Goal: Check status: Check status

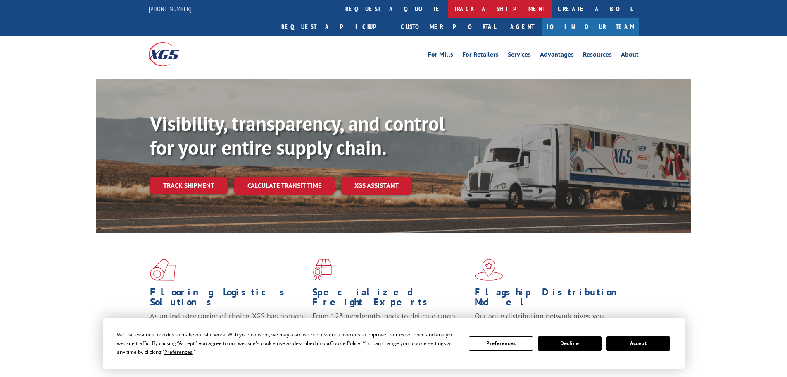
click at [448, 7] on link "track a shipment" at bounding box center [500, 9] width 104 height 18
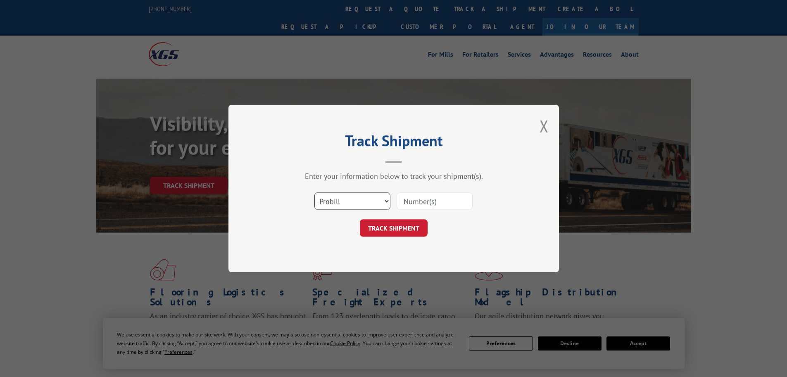
click at [357, 208] on select "Select category... Probill BOL PO" at bounding box center [353, 200] width 76 height 17
select select "bol"
click at [315, 192] on select "Select category... Probill BOL PO" at bounding box center [353, 200] width 76 height 17
click at [418, 200] on input at bounding box center [435, 200] width 76 height 17
paste input "5247819"
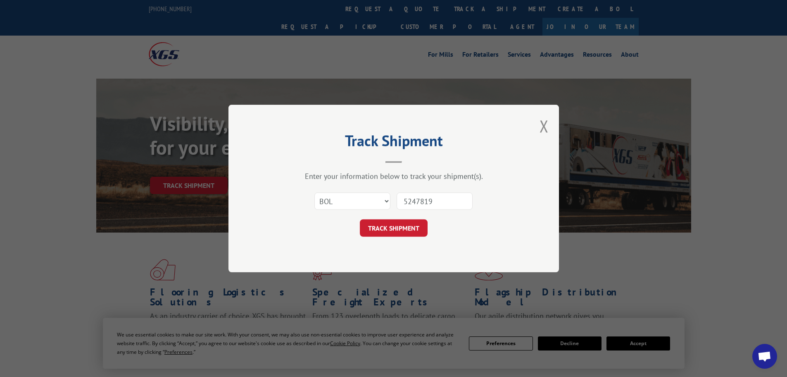
type input "5247819"
click at [360, 219] on button "TRACK SHIPMENT" at bounding box center [394, 227] width 68 height 17
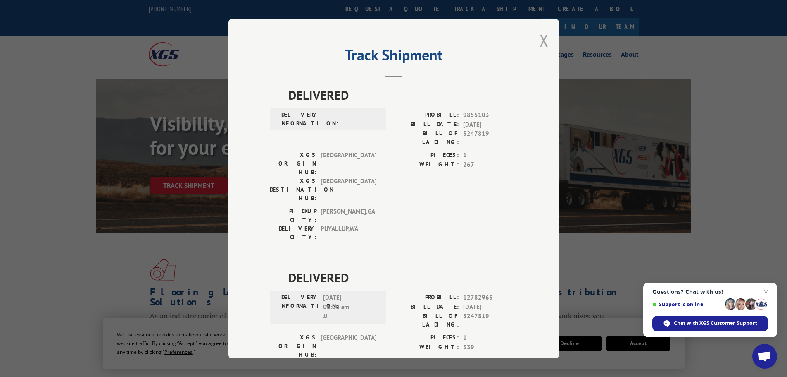
click at [543, 39] on button "Close modal" at bounding box center [544, 40] width 9 height 22
